Goal: Task Accomplishment & Management: Complete application form

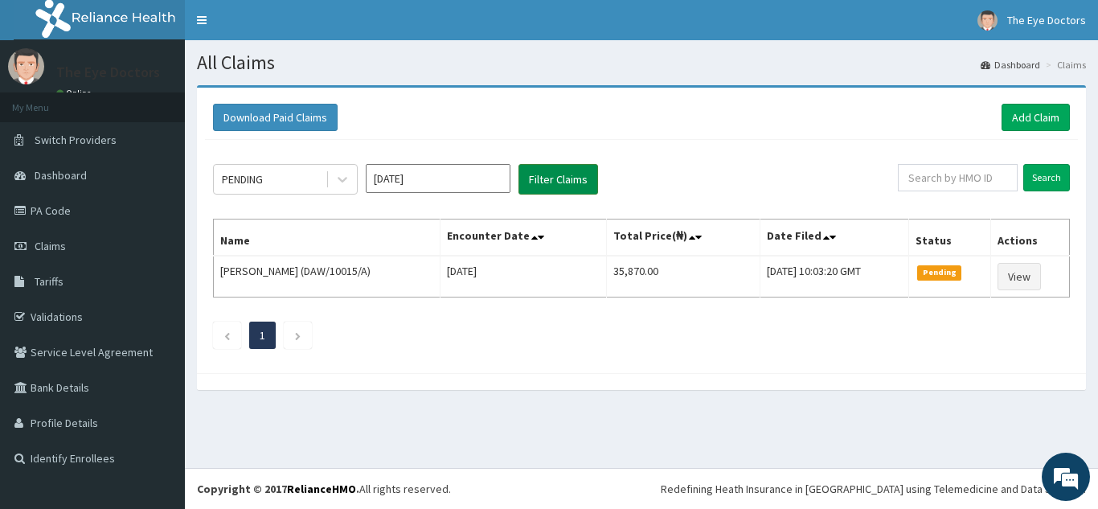
click at [561, 183] on button "Filter Claims" at bounding box center [558, 179] width 80 height 31
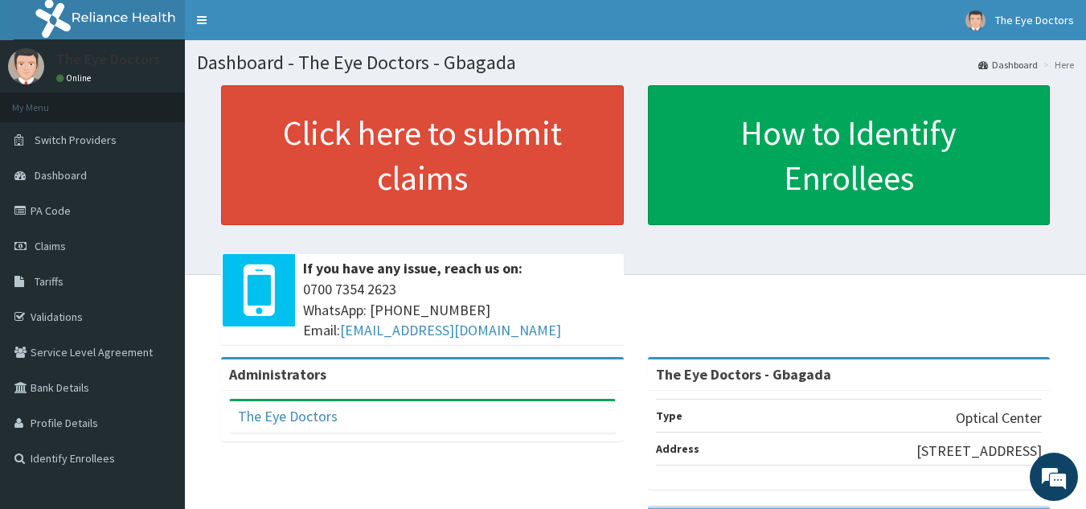
click at [59, 249] on span "Claims" at bounding box center [50, 246] width 31 height 14
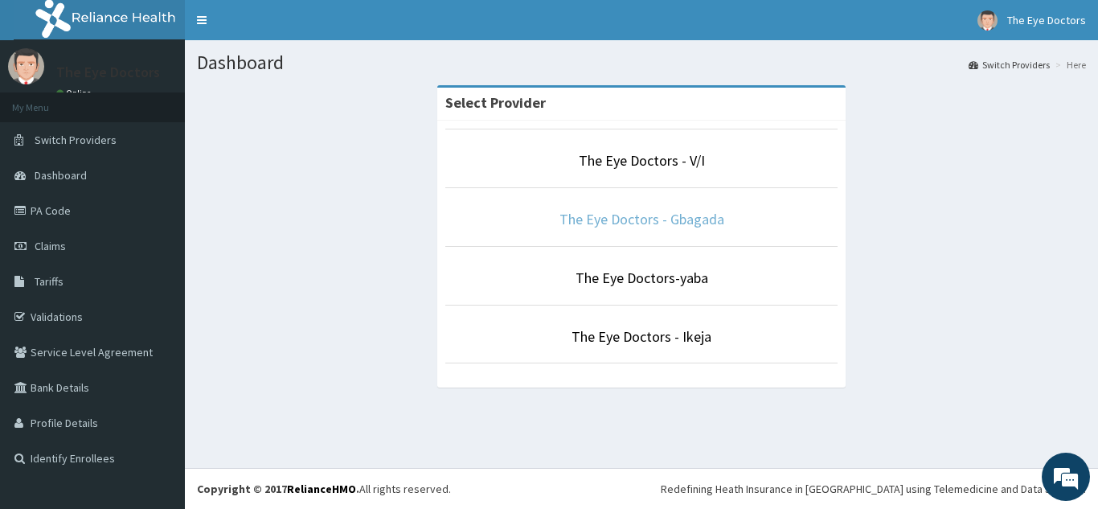
click at [690, 222] on link "The Eye Doctors - Gbagada" at bounding box center [641, 219] width 165 height 18
click at [689, 223] on link "The Eye Doctors - Gbagada" at bounding box center [641, 219] width 165 height 18
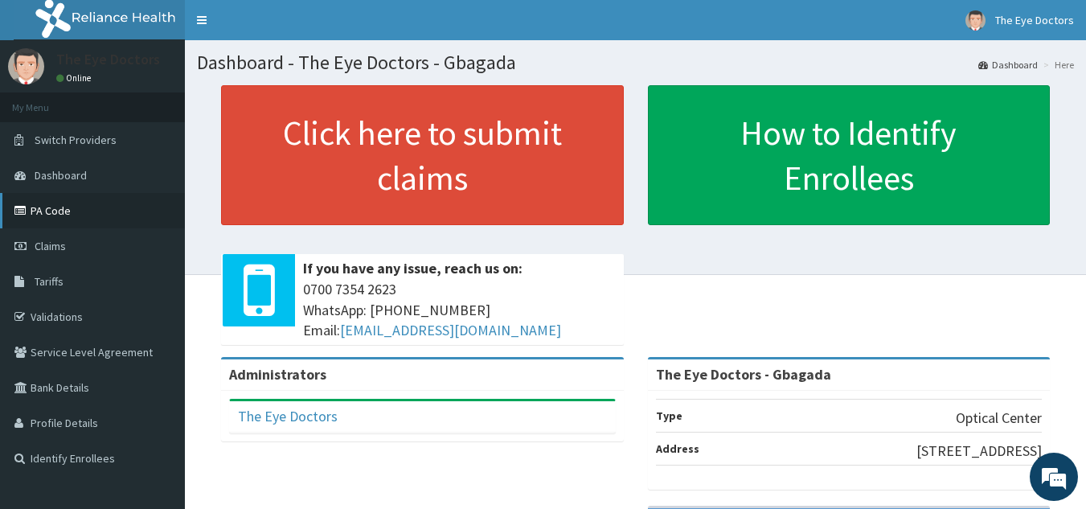
click at [58, 208] on link "PA Code" at bounding box center [92, 210] width 185 height 35
click at [53, 247] on span "Claims" at bounding box center [50, 246] width 31 height 14
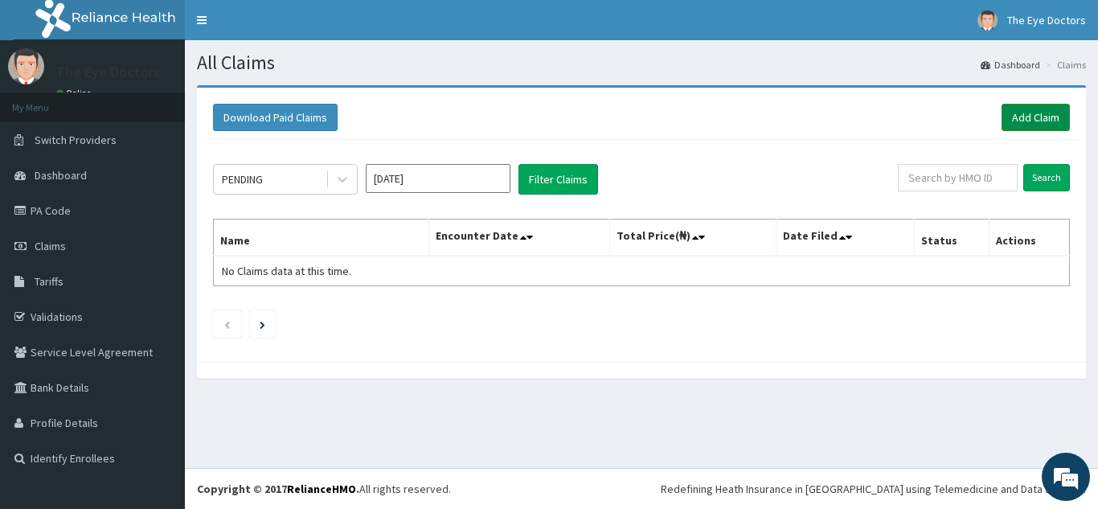
click at [1027, 105] on link "Add Claim" at bounding box center [1035, 117] width 68 height 27
click at [454, 186] on input "Sep 2025" at bounding box center [438, 178] width 145 height 29
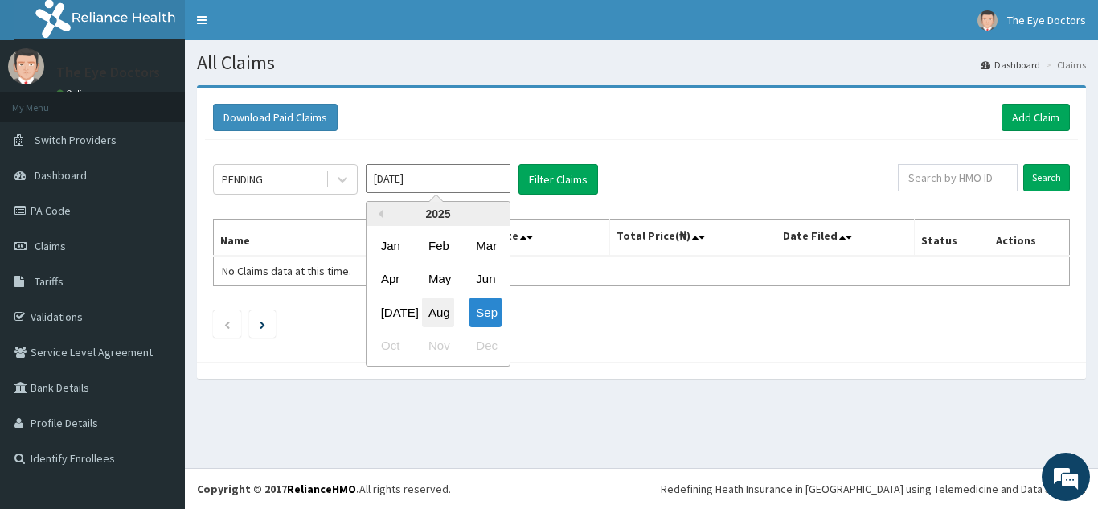
click at [438, 319] on div "Aug" at bounding box center [438, 312] width 32 height 30
type input "Aug 2025"
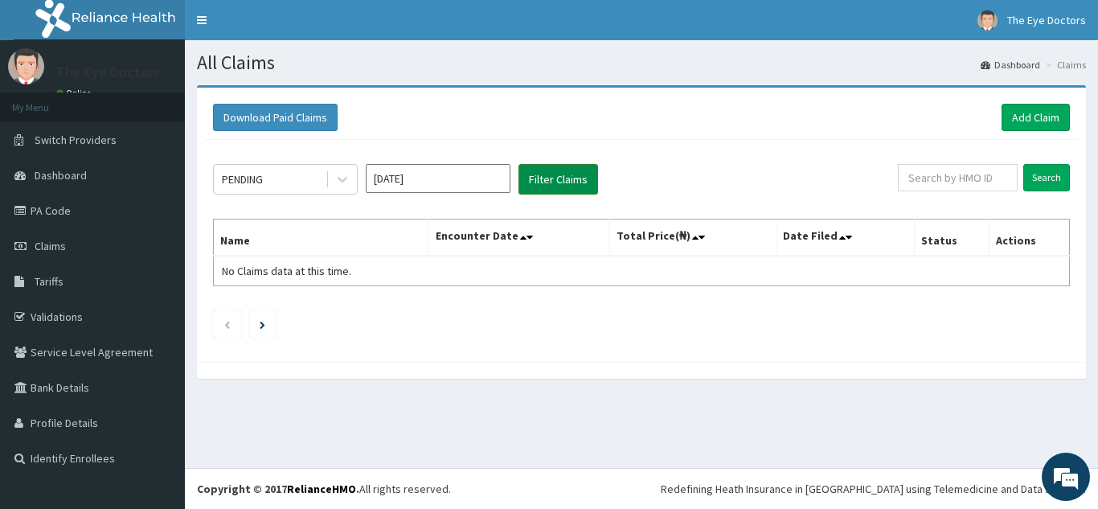
click at [551, 178] on button "Filter Claims" at bounding box center [558, 179] width 80 height 31
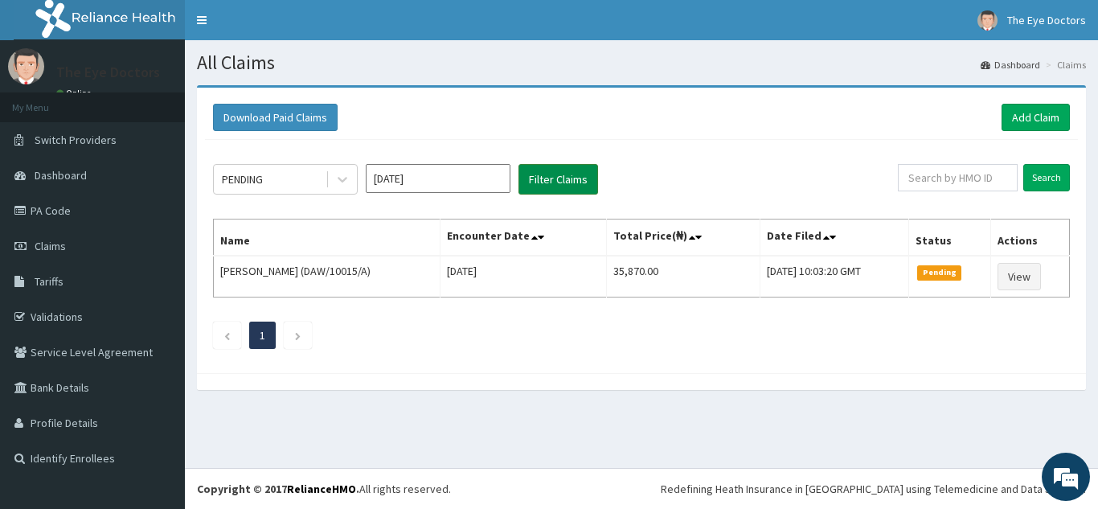
click at [563, 182] on button "Filter Claims" at bounding box center [558, 179] width 80 height 31
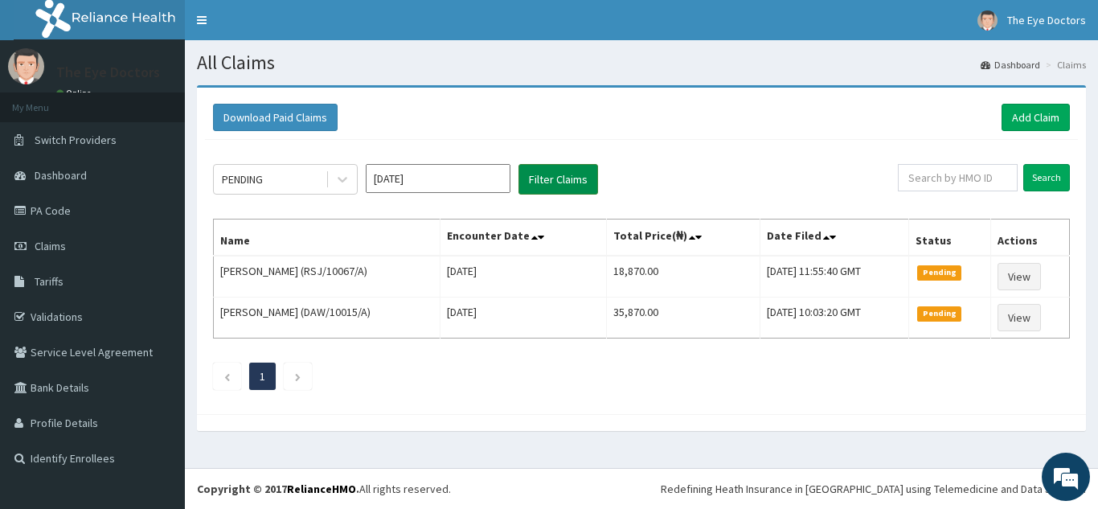
click at [557, 182] on button "Filter Claims" at bounding box center [558, 179] width 80 height 31
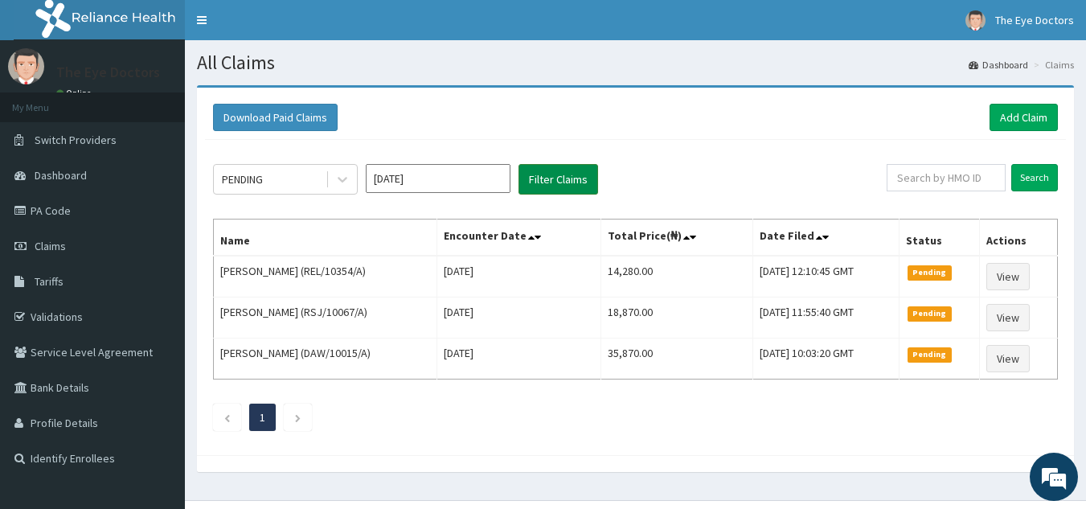
click at [579, 187] on button "Filter Claims" at bounding box center [558, 179] width 80 height 31
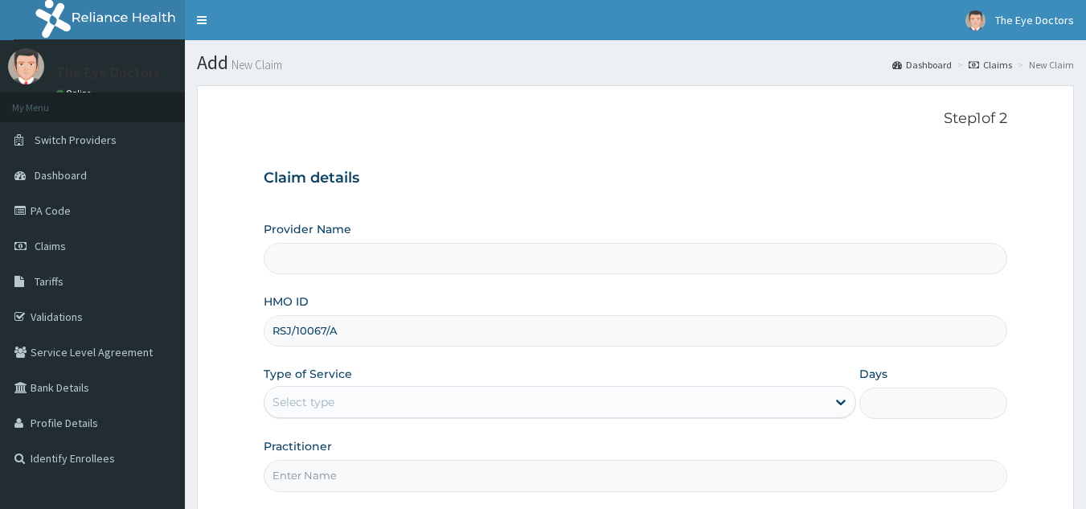
type input "RSJ/10067/A"
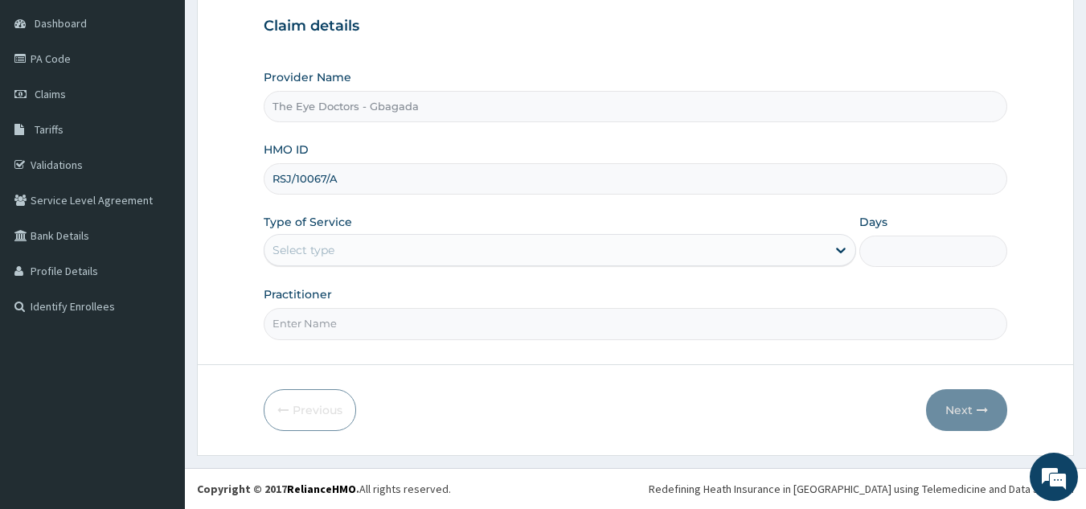
type input "The Eye Doctors - Gbagada"
click at [323, 254] on div "Select type" at bounding box center [303, 250] width 62 height 16
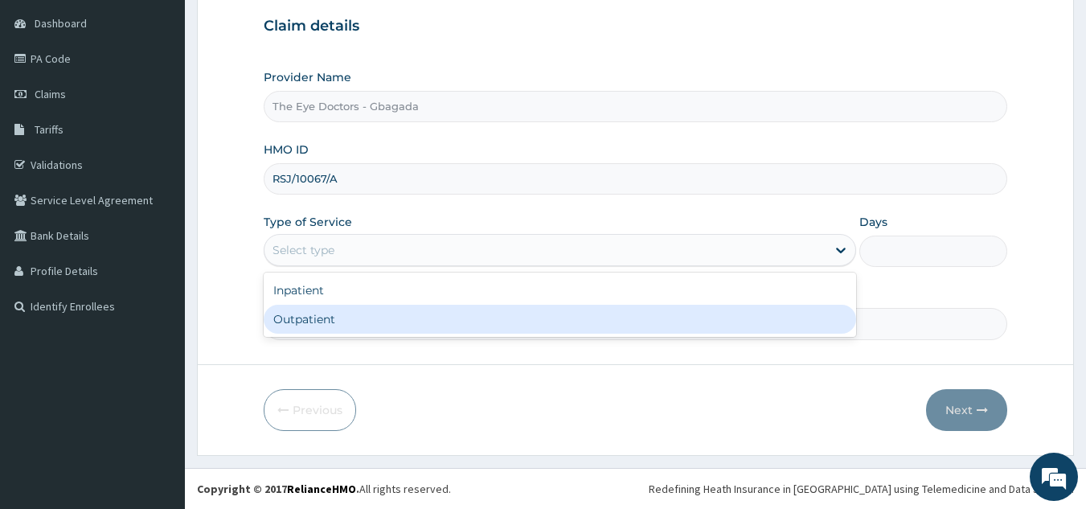
click at [305, 312] on div "Outpatient" at bounding box center [560, 319] width 592 height 29
type input "1"
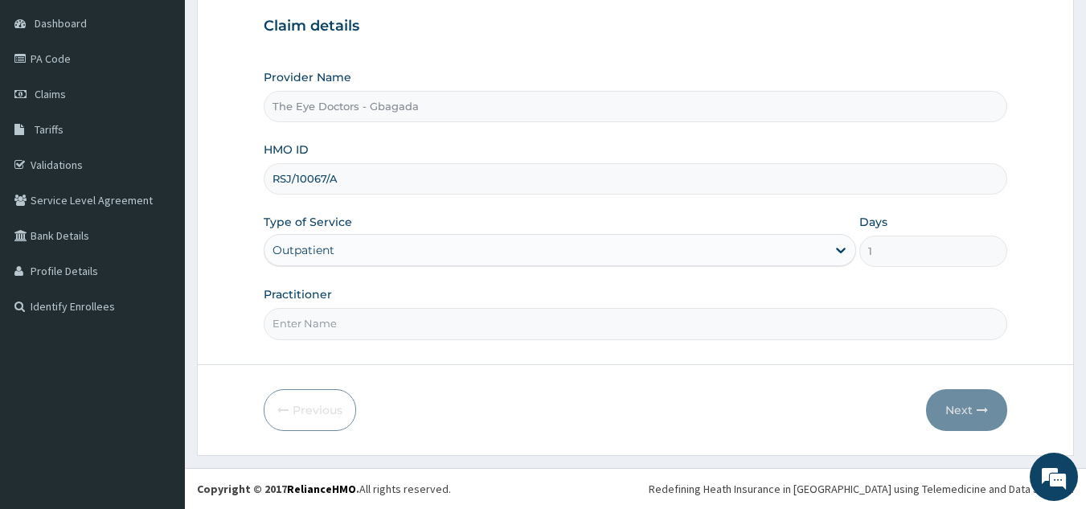
drag, startPoint x: 316, startPoint y: 305, endPoint x: 318, endPoint y: 317, distance: 13.1
click at [318, 317] on div "Practitioner" at bounding box center [636, 312] width 744 height 53
click at [318, 317] on input "Practitioner" at bounding box center [636, 323] width 744 height 31
type input "d"
type input "[PERSON_NAME]"
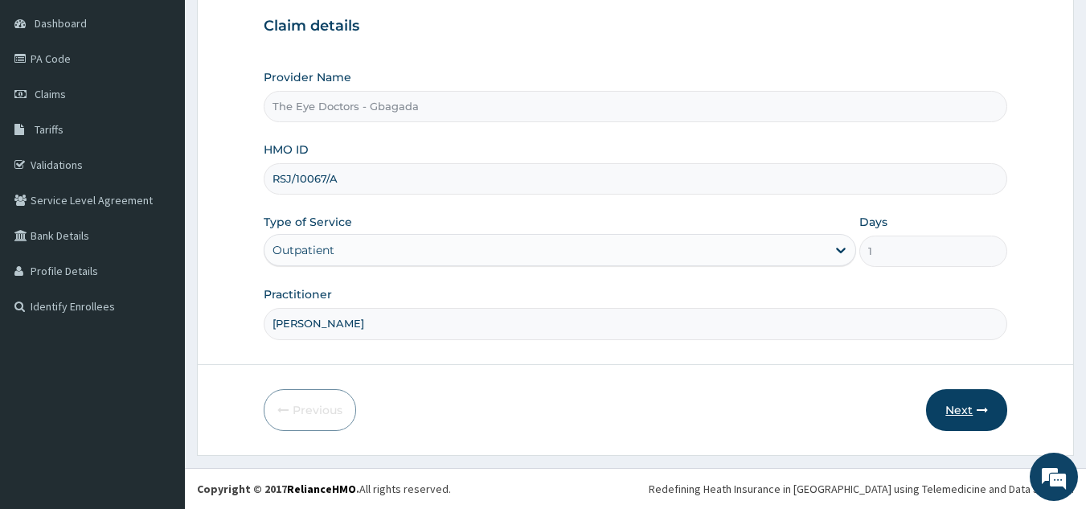
click at [933, 404] on button "Next" at bounding box center [966, 410] width 81 height 42
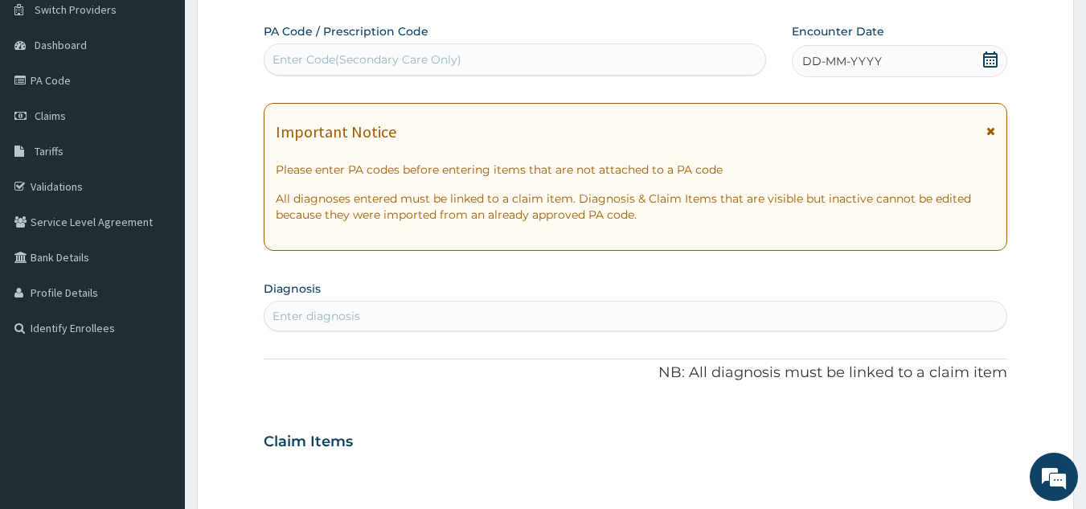
scroll to position [80, 0]
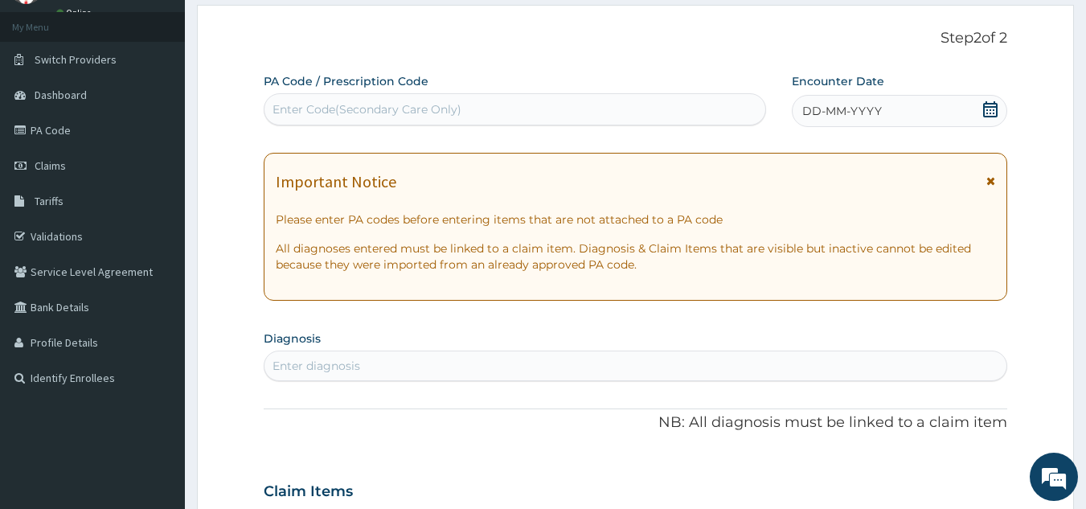
click at [415, 117] on div "Enter Code(Secondary Care Only)" at bounding box center [366, 109] width 189 height 16
paste input "PA/DB5A9B"
type input "PA/DB5A9B"
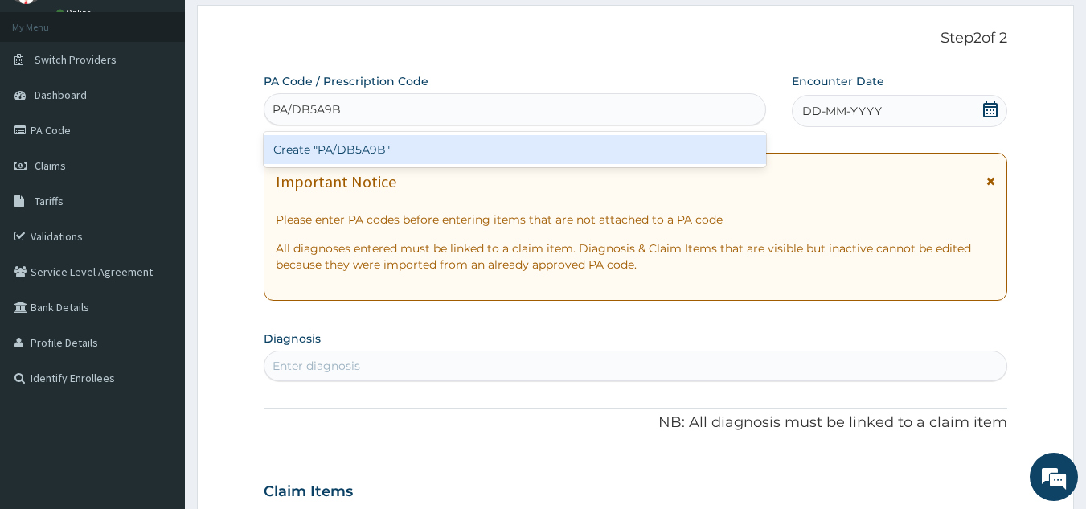
click at [406, 141] on div "Create "PA/DB5A9B"" at bounding box center [515, 149] width 503 height 29
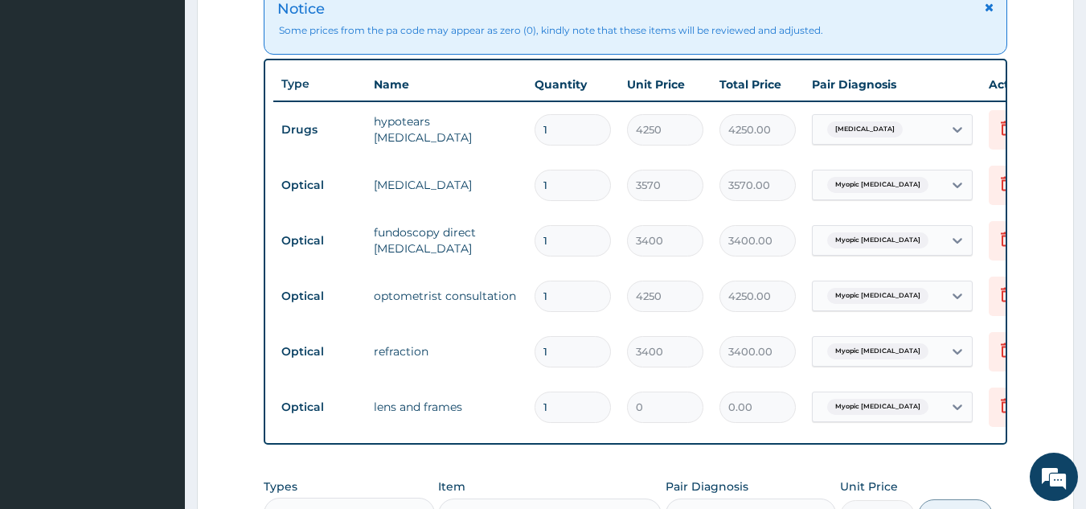
scroll to position [945, 0]
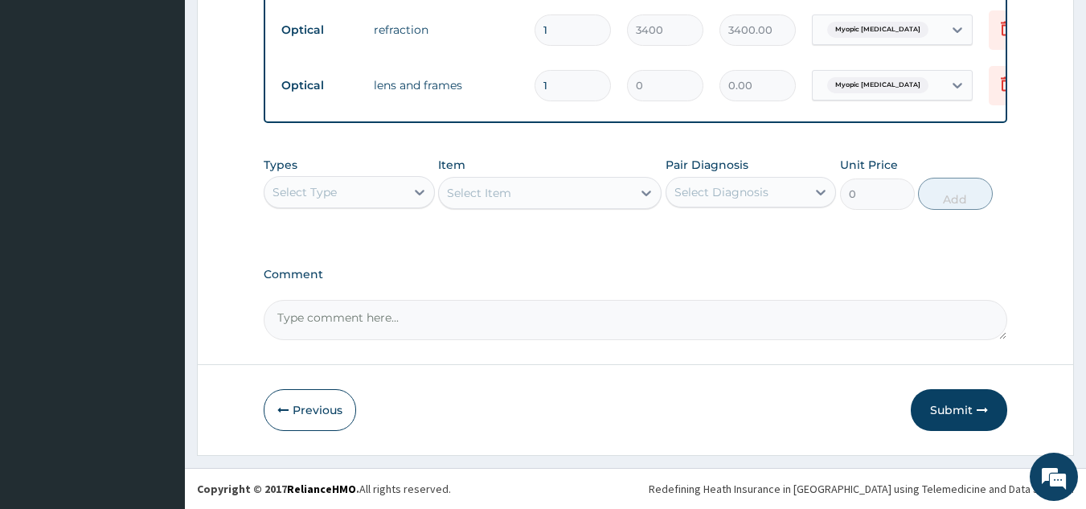
click at [342, 312] on textarea "Comment" at bounding box center [636, 320] width 744 height 40
click at [500, 318] on textarea "GLASSES: 30000, TOTAL BILL:" at bounding box center [636, 320] width 744 height 40
click at [448, 318] on textarea "GLASSES: 30000, TOTAL BILL: 18870" at bounding box center [636, 320] width 744 height 40
type textarea "GLASSES: 30000, TOTAL BILL: 48870"
click at [955, 403] on button "Submit" at bounding box center [959, 410] width 96 height 42
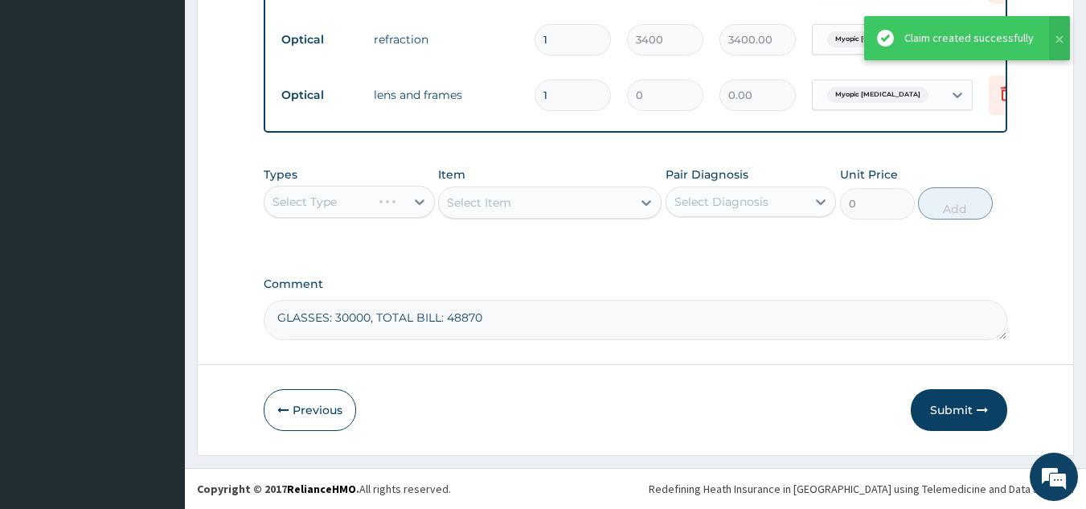
scroll to position [940, 0]
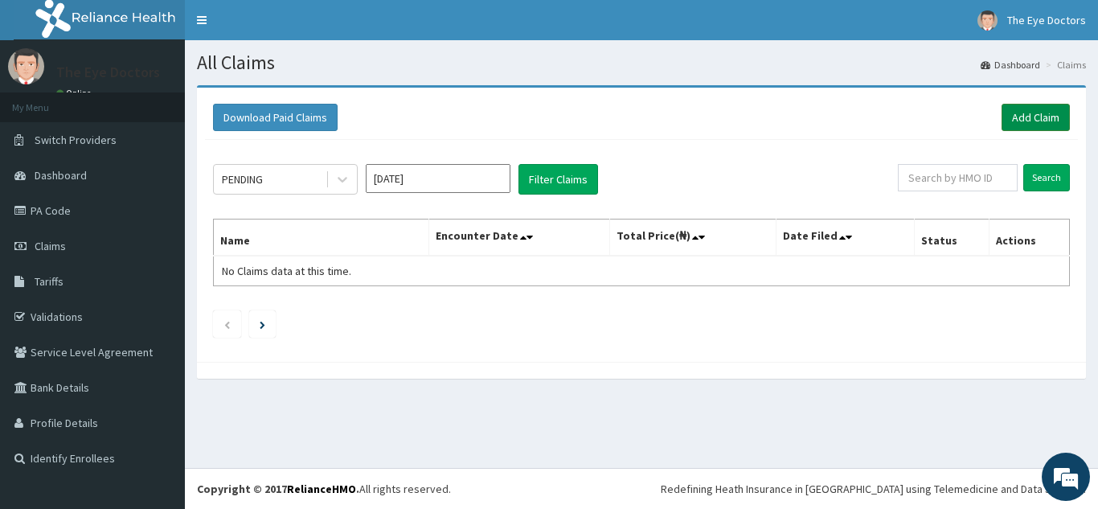
click at [1042, 111] on link "Add Claim" at bounding box center [1035, 117] width 68 height 27
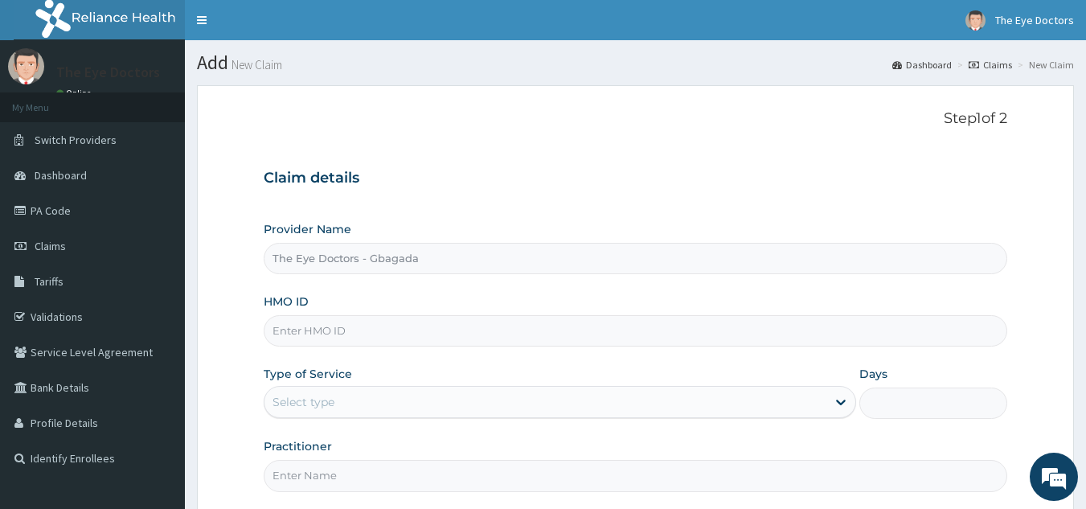
click at [344, 326] on input "HMO ID" at bounding box center [636, 330] width 744 height 31
paste input "REL/10354/A"
type input "REL/10354/A"
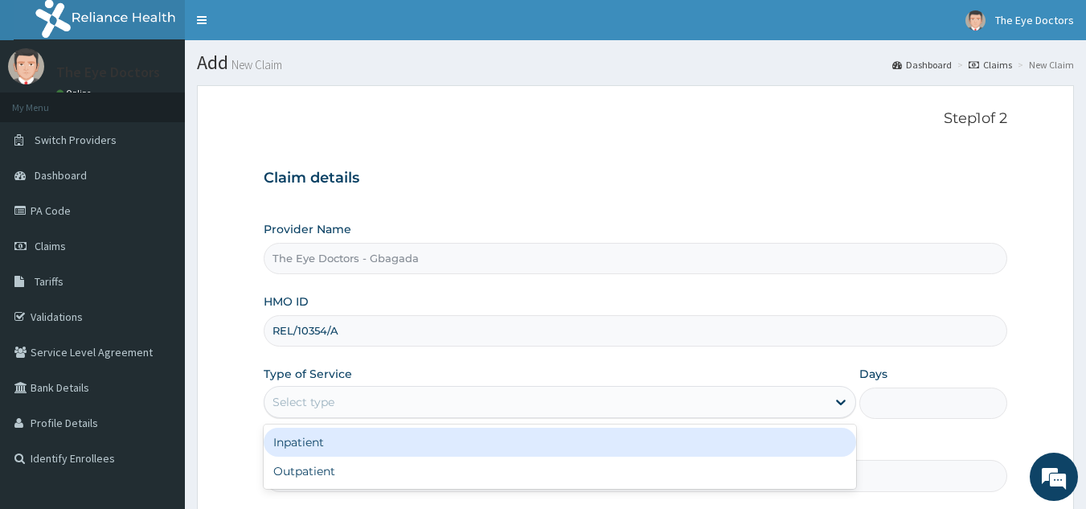
click at [330, 391] on div "Select type" at bounding box center [545, 402] width 562 height 26
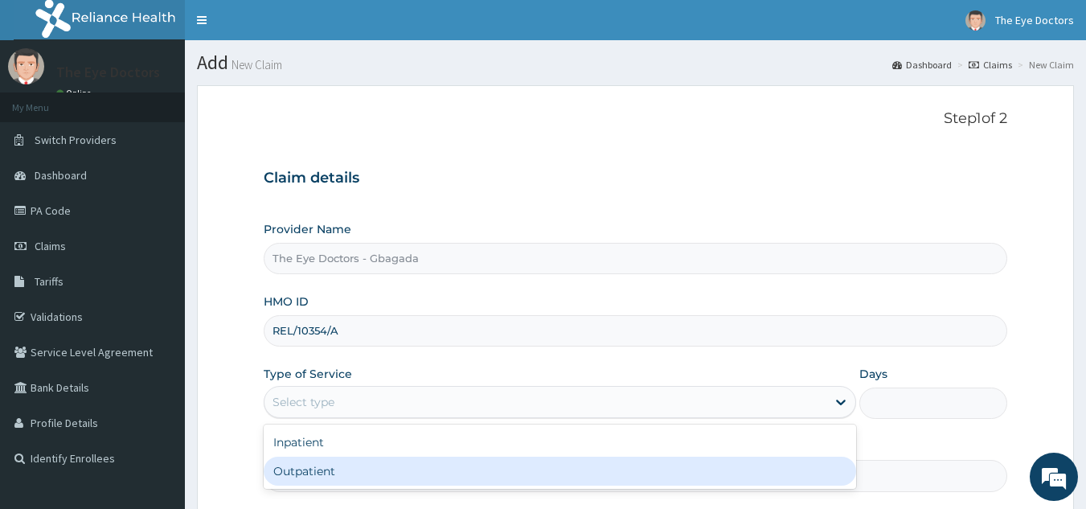
click at [313, 465] on div "Outpatient" at bounding box center [560, 470] width 592 height 29
type input "1"
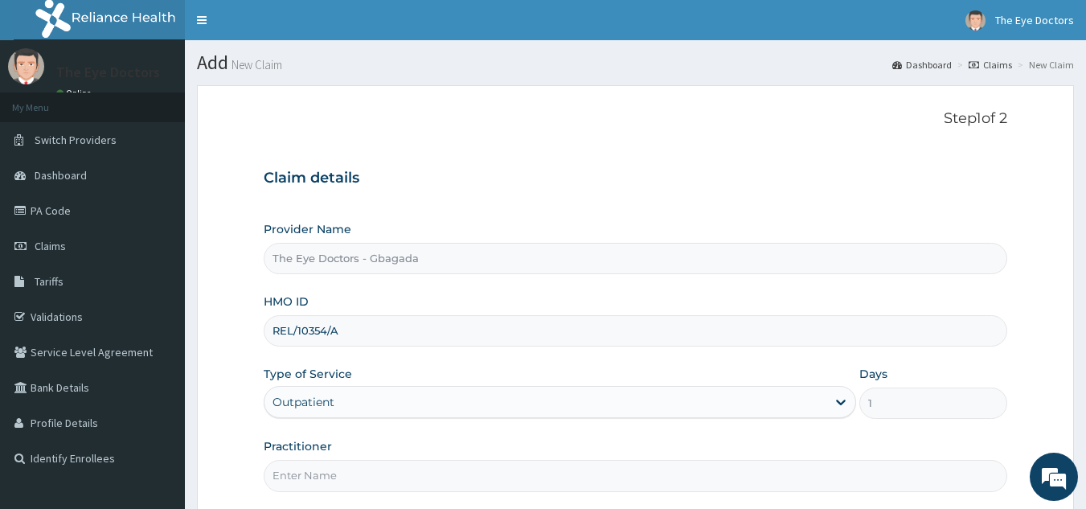
scroll to position [152, 0]
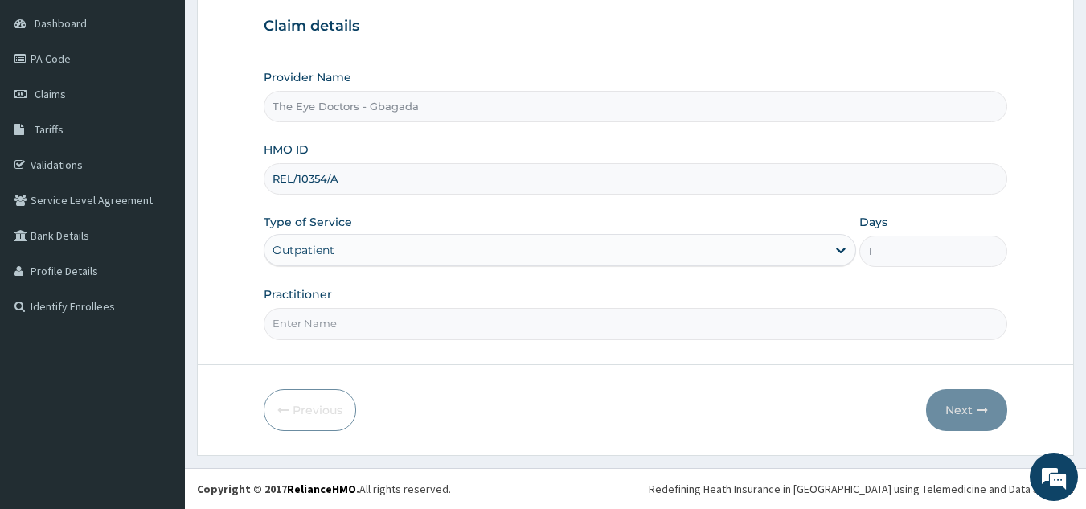
click at [335, 312] on input "Practitioner" at bounding box center [636, 323] width 744 height 31
type input "d"
type input "[PERSON_NAME]"
click at [998, 395] on button "Next" at bounding box center [966, 410] width 81 height 42
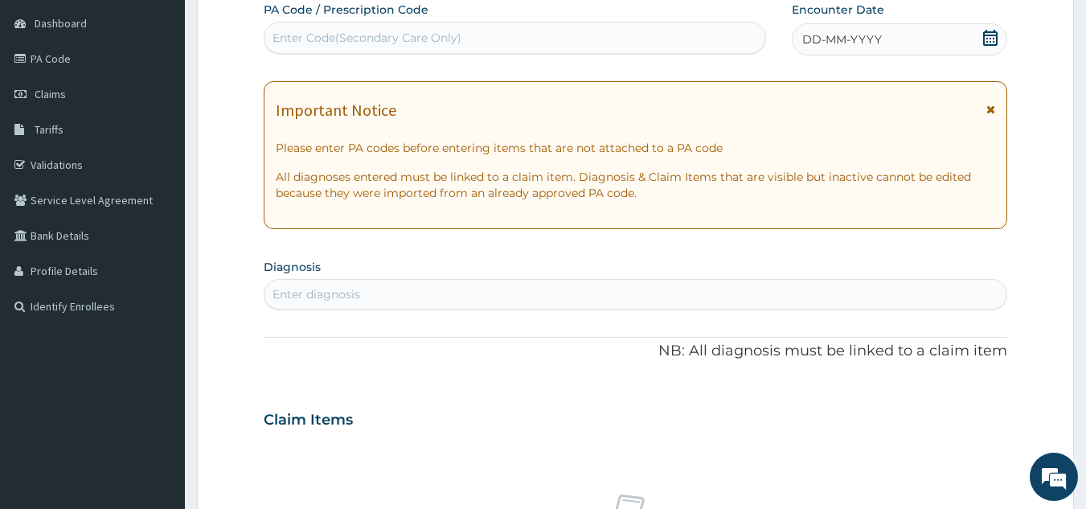
click at [993, 399] on div "Claim Items" at bounding box center [636, 416] width 744 height 42
click at [465, 34] on div "Enter Code(Secondary Care Only)" at bounding box center [514, 38] width 501 height 26
paste input "PA/429936"
type input "PA/429936"
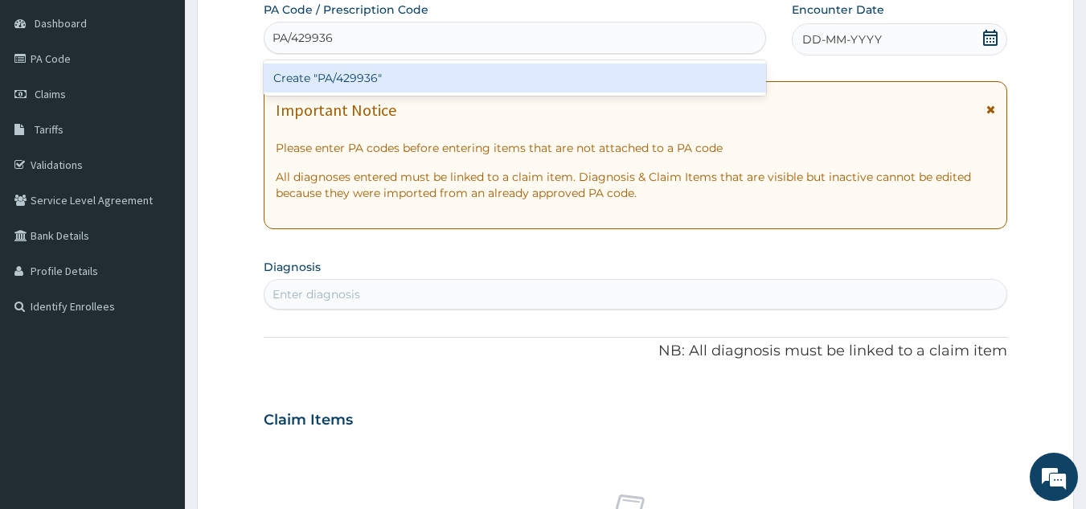
click at [405, 83] on div "Create "PA/429936"" at bounding box center [515, 77] width 503 height 29
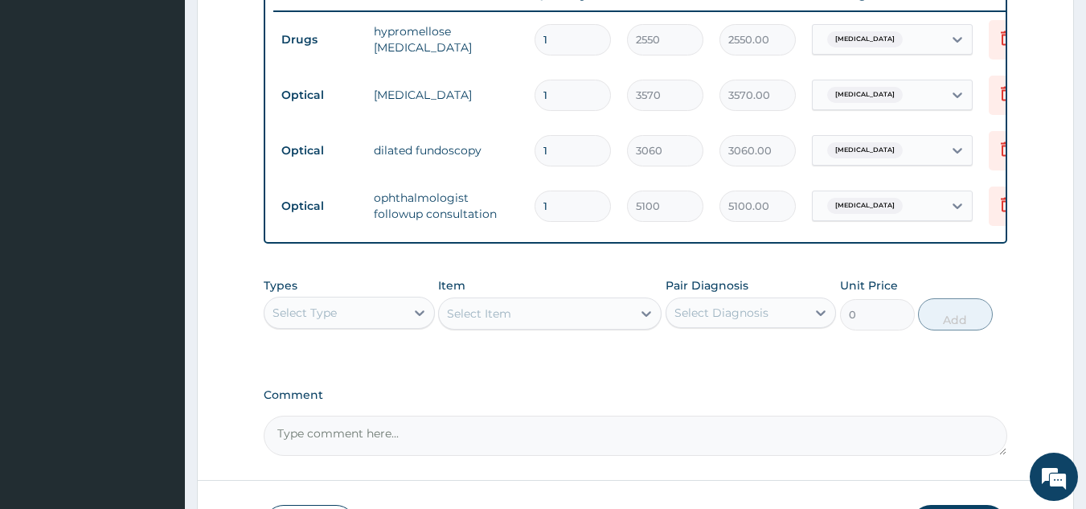
scroll to position [757, 0]
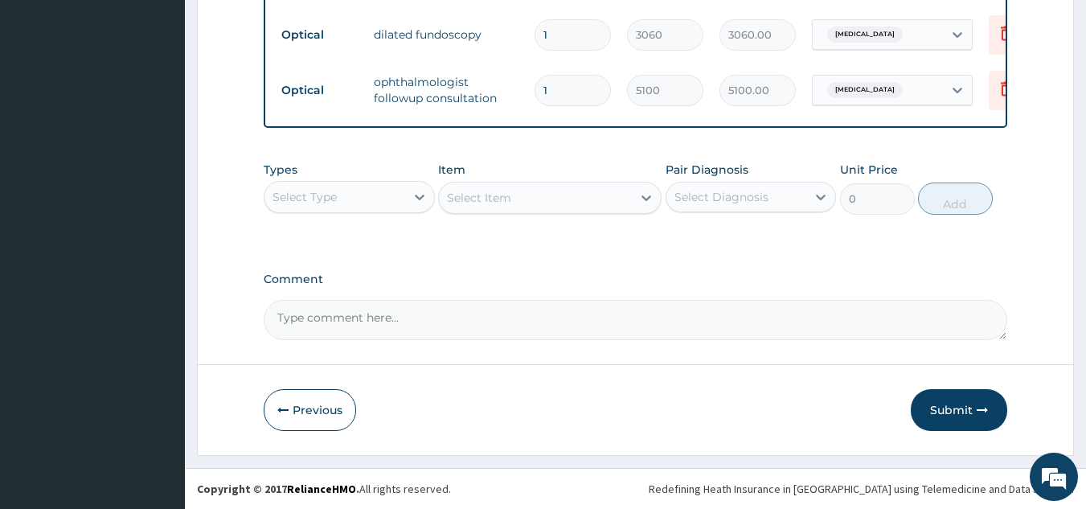
click at [538, 325] on textarea "Comment" at bounding box center [636, 320] width 744 height 40
type textarea "TOTAL BILL: 14280"
click at [973, 411] on button "Submit" at bounding box center [959, 410] width 96 height 42
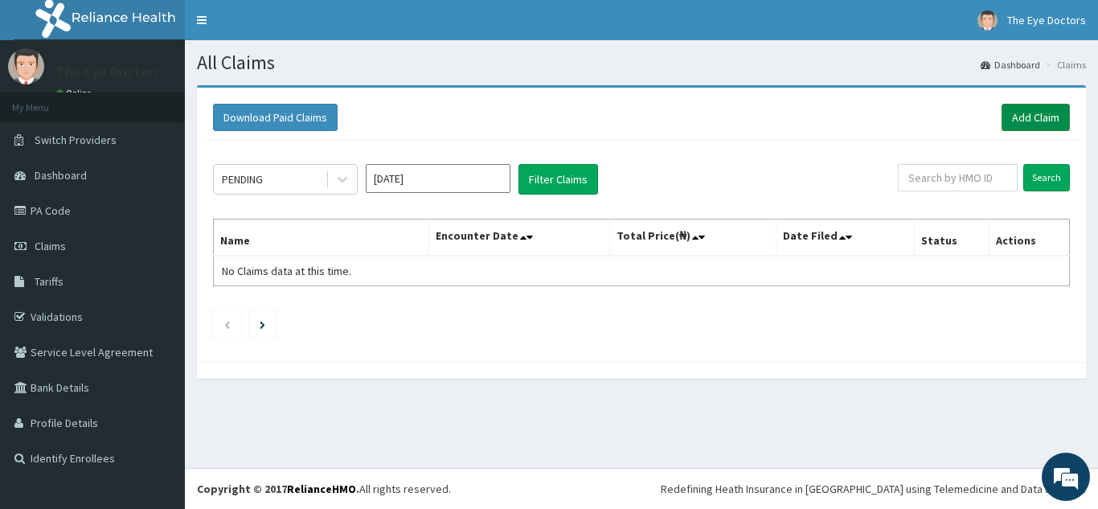
click at [1028, 120] on link "Add Claim" at bounding box center [1035, 117] width 68 height 27
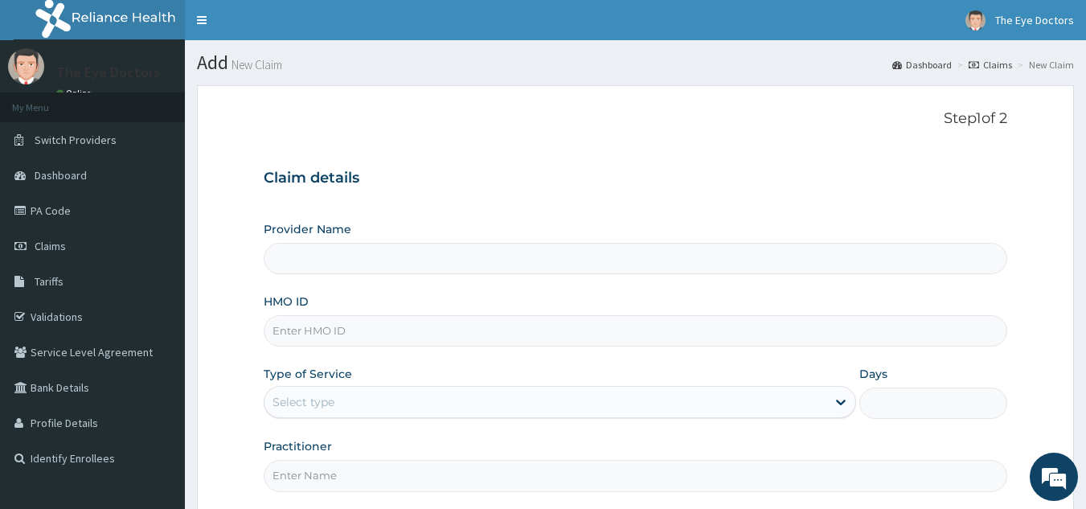
click at [305, 339] on input "HMO ID" at bounding box center [636, 330] width 744 height 31
paste input "Bunmi Folayira"
type input "B"
click at [394, 265] on input "Provider Name" at bounding box center [636, 258] width 744 height 31
type input "The Eye Doctors - Gbagada"
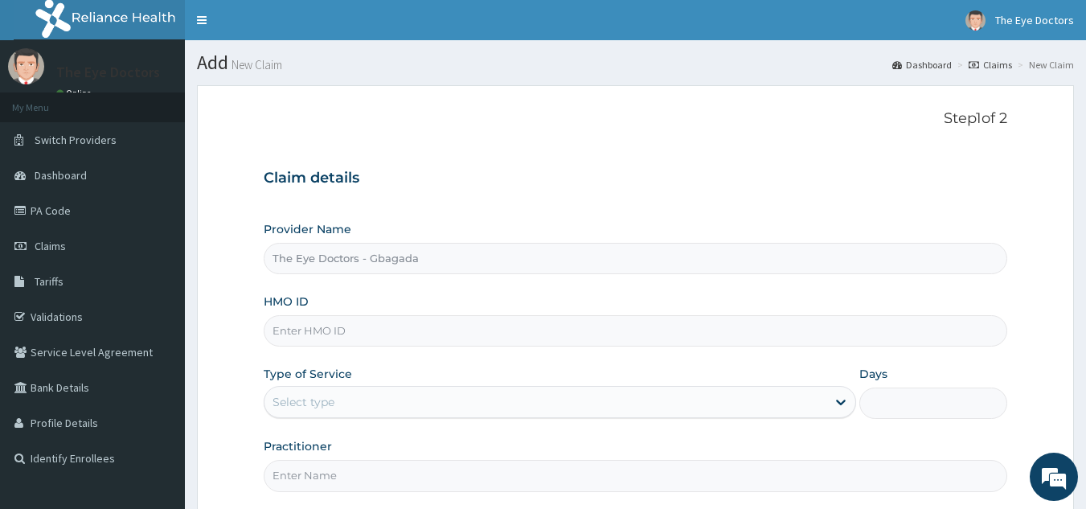
click at [347, 337] on input "HMO ID" at bounding box center [636, 330] width 744 height 31
paste input "ARM/10088/B"
type input "ARM/10088/B"
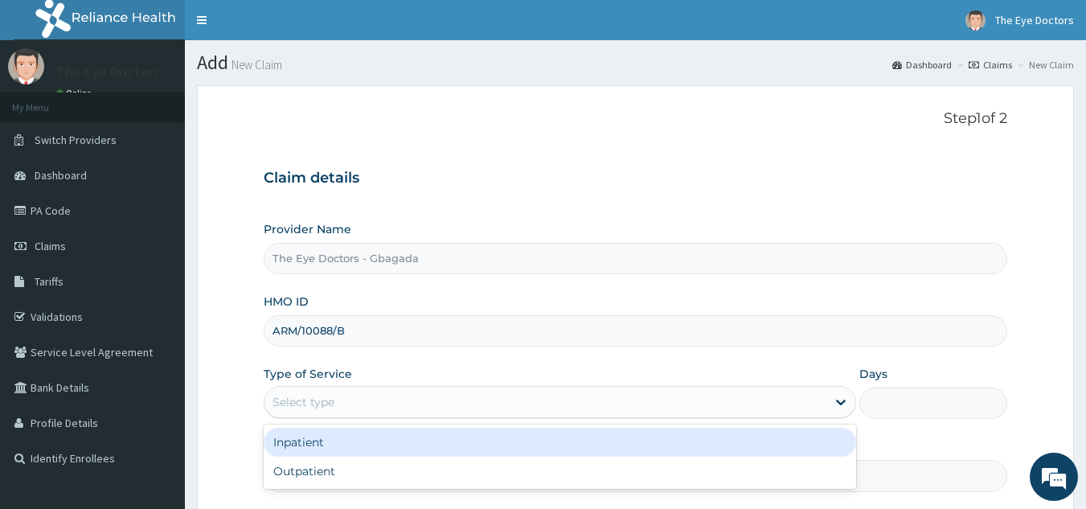
click at [304, 400] on div "Select type" at bounding box center [303, 402] width 62 height 16
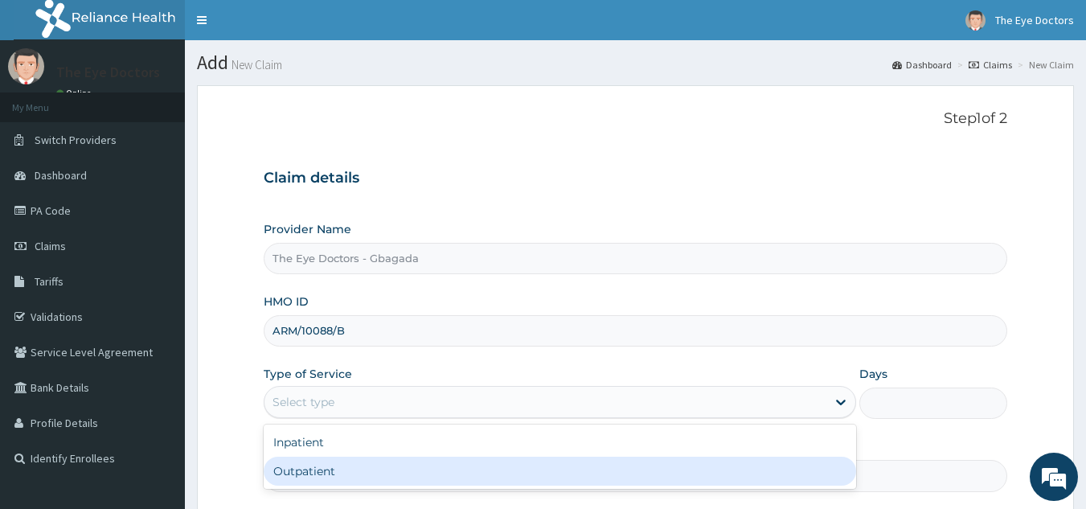
click at [309, 471] on div "Outpatient" at bounding box center [560, 470] width 592 height 29
type input "1"
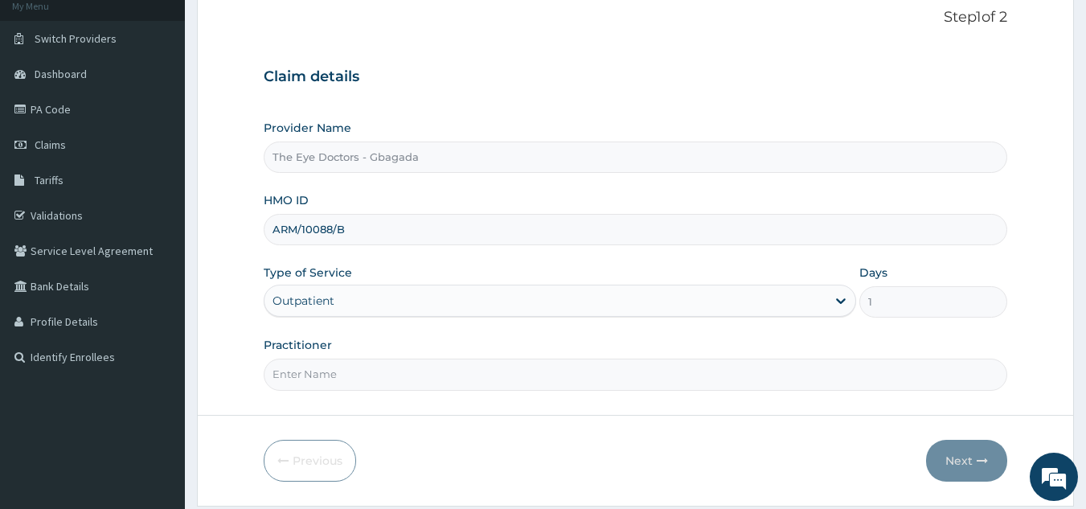
scroll to position [152, 0]
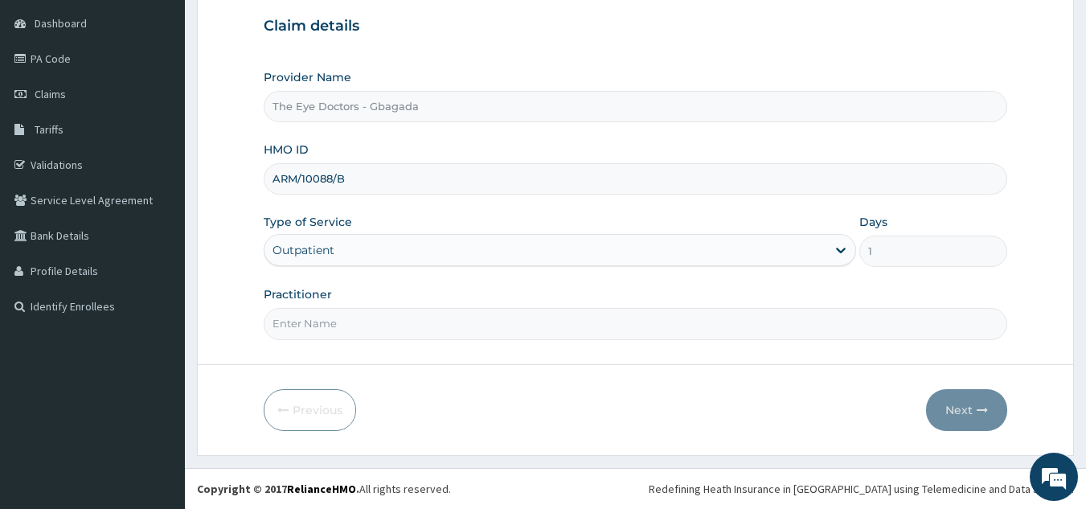
click at [325, 317] on input "Practitioner" at bounding box center [636, 323] width 744 height 31
type input "[PERSON_NAME]"
click at [947, 403] on button "Next" at bounding box center [966, 410] width 81 height 42
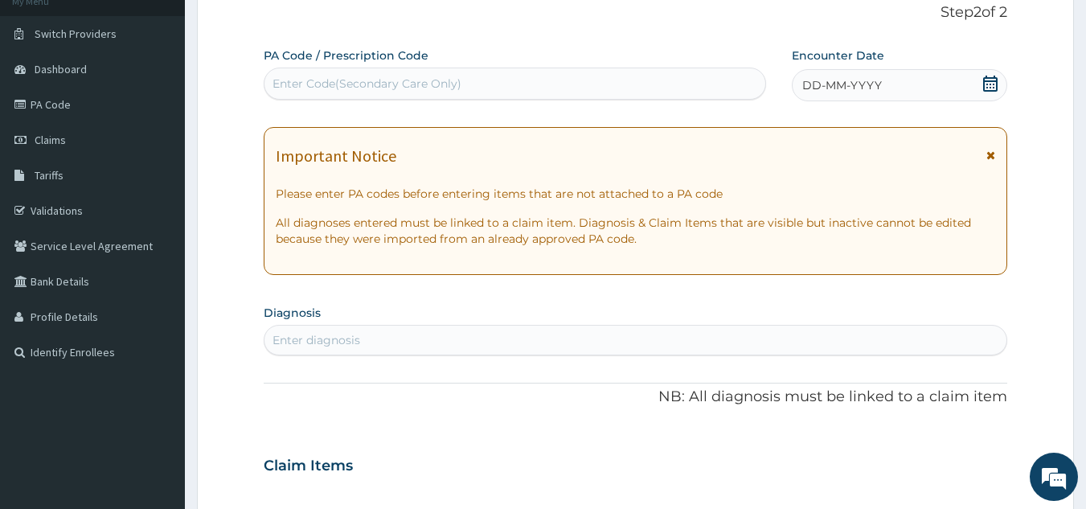
scroll to position [80, 0]
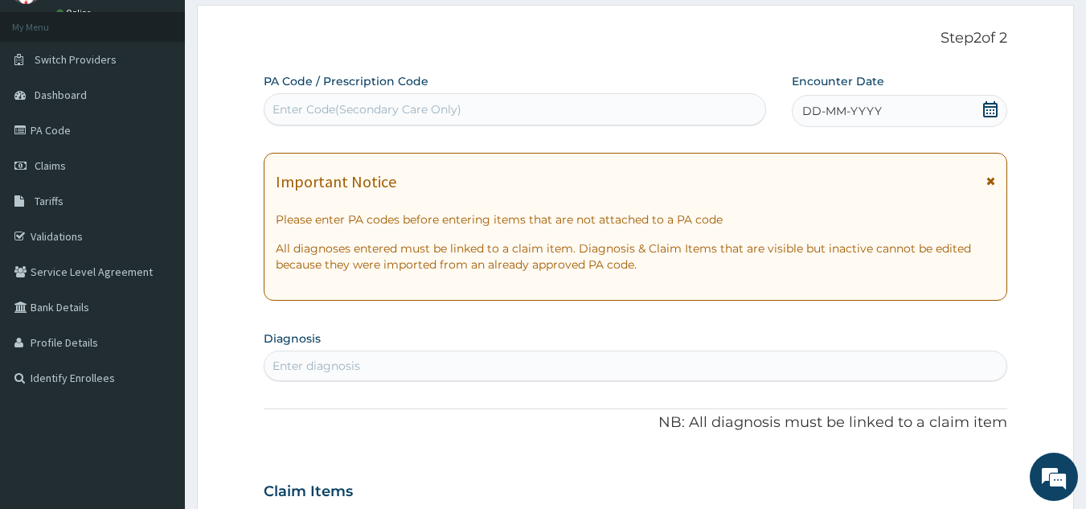
click at [525, 96] on div "Enter Code(Secondary Care Only)" at bounding box center [515, 109] width 503 height 32
click at [518, 103] on div "Enter Code(Secondary Care Only)" at bounding box center [514, 109] width 501 height 26
paste input "PA/676F38"
type input "PA/676F38"
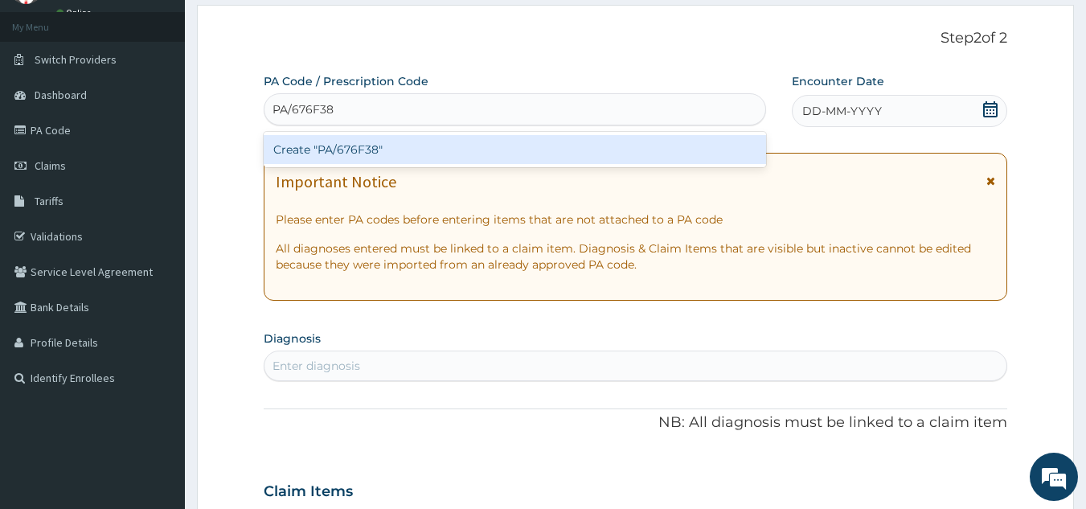
click at [497, 148] on div "Create "PA/676F38"" at bounding box center [515, 149] width 503 height 29
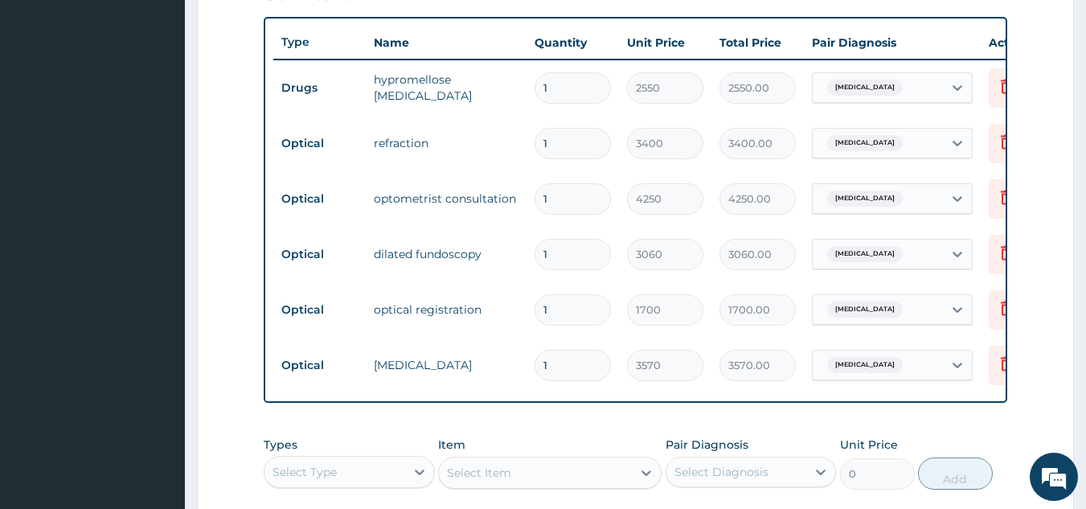
scroll to position [563, 0]
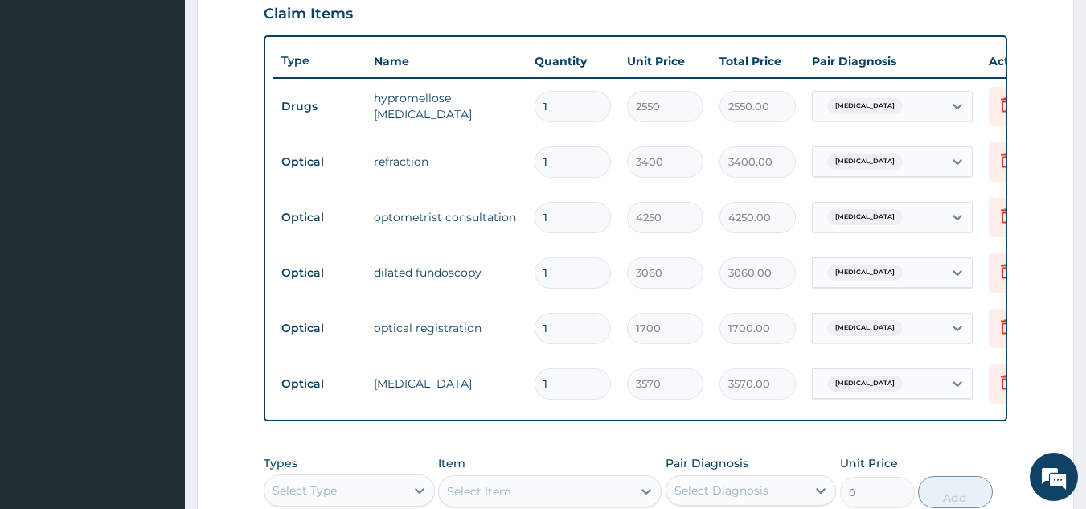
click at [1030, 71] on form "Step 2 of 2 PA Code / Prescription Code PA/676F38 Encounter Date [DATE] Importa…" at bounding box center [635, 136] width 877 height 1226
drag, startPoint x: 1030, startPoint y: 68, endPoint x: 1017, endPoint y: 100, distance: 35.4
click at [1025, 69] on form "Step 2 of 2 PA Code / Prescription Code PA/676F38 Encounter Date [DATE] Importa…" at bounding box center [635, 136] width 877 height 1226
click at [1017, 105] on form "Step 2 of 2 PA Code / Prescription Code PA/676F38 Encounter Date [DATE] Importa…" at bounding box center [635, 136] width 877 height 1226
